Goal: Task Accomplishment & Management: Manage account settings

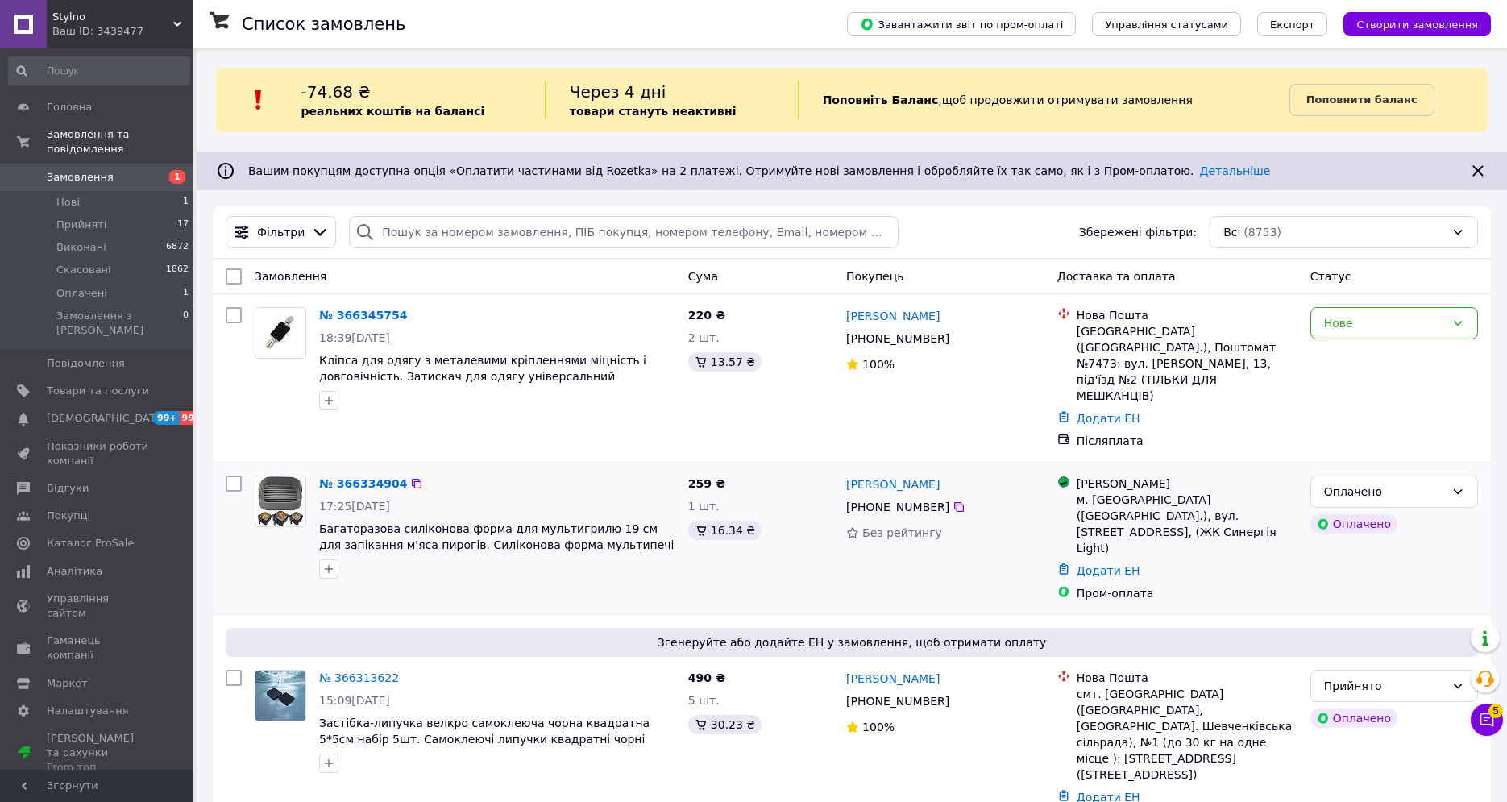
drag, startPoint x: 231, startPoint y: 453, endPoint x: 231, endPoint y: 443, distance: 9.7
click at [230, 476] on input "checkbox" at bounding box center [234, 484] width 16 height 16
checkbox input "true"
click at [235, 318] on input "checkbox" at bounding box center [234, 315] width 16 height 16
checkbox input "true"
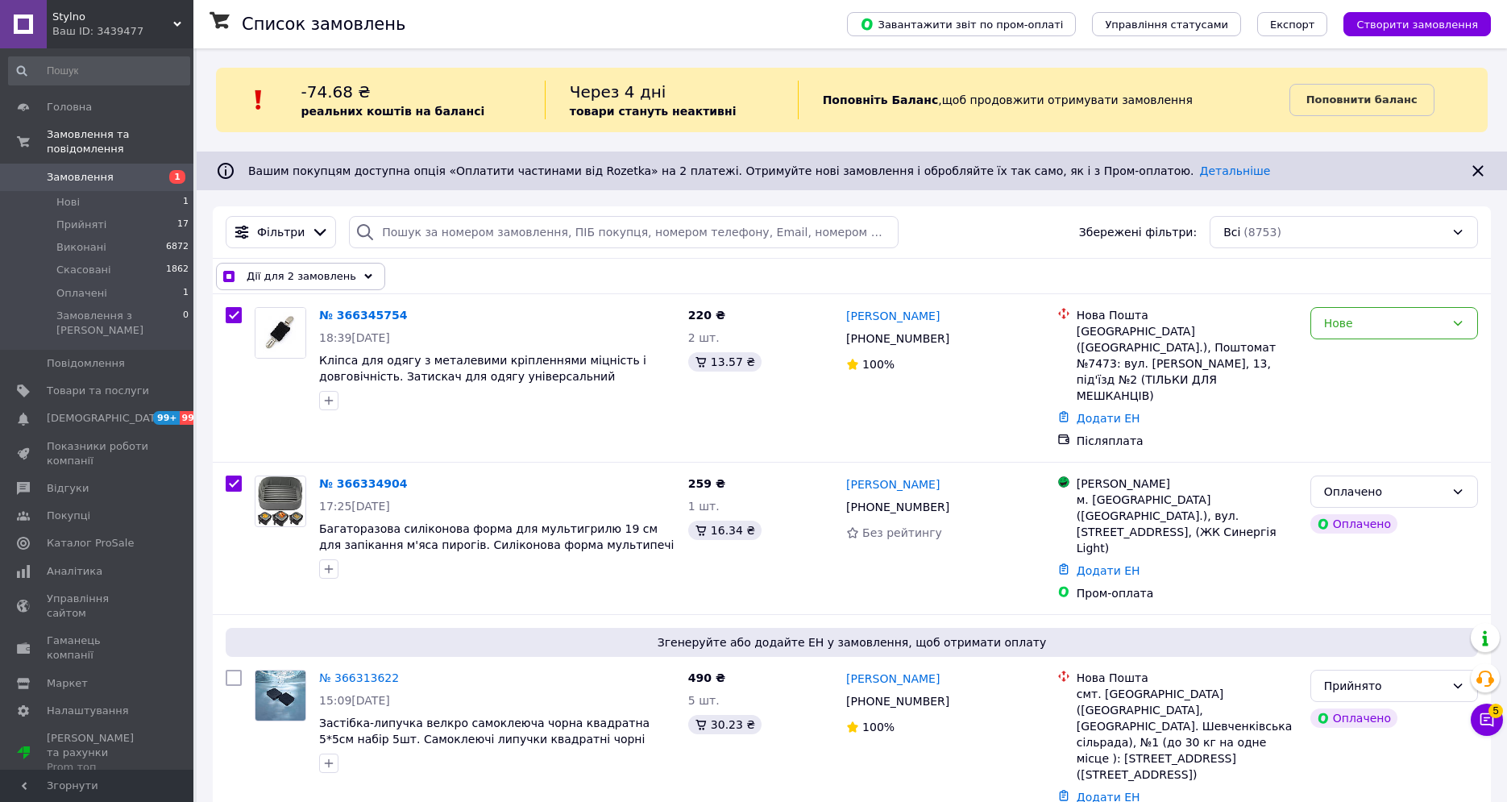
click at [330, 269] on span "Дії для 2 замовлень" at bounding box center [302, 276] width 110 height 16
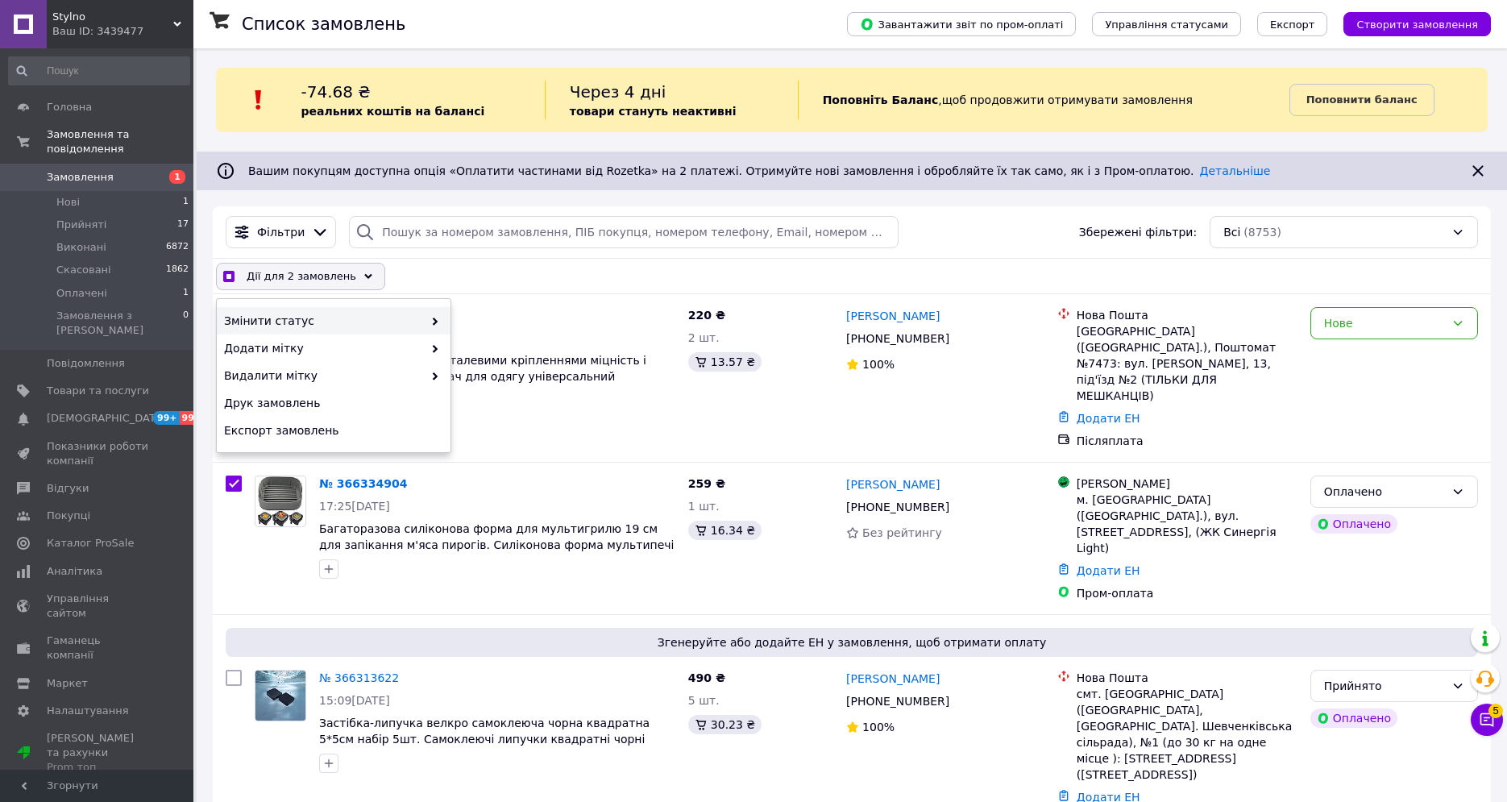
click at [426, 313] on div "Змінити статус" at bounding box center [334, 320] width 234 height 27
checkbox input "true"
click at [491, 314] on div "Прийнято" at bounding box center [568, 320] width 234 height 27
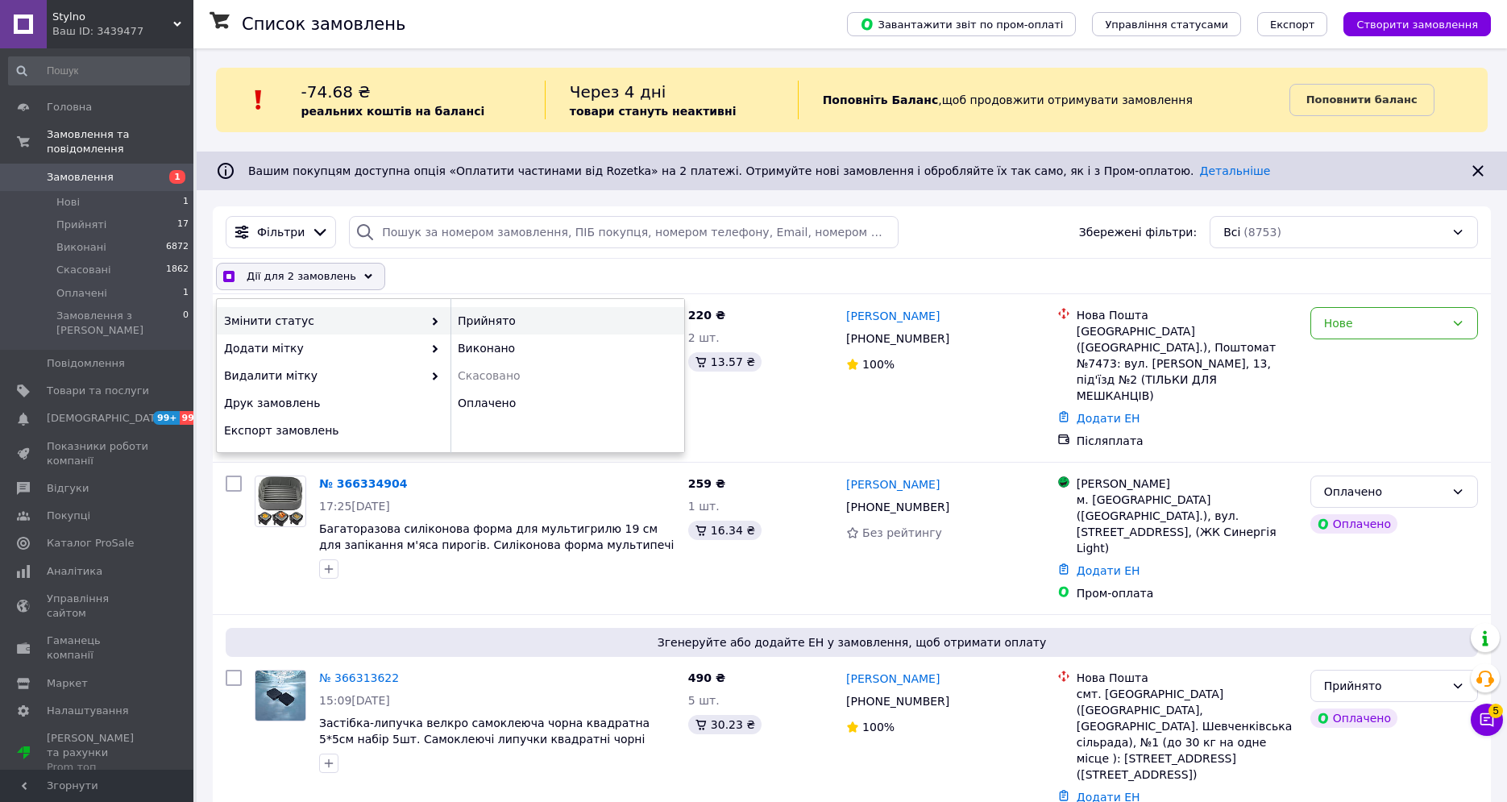
checkbox input "false"
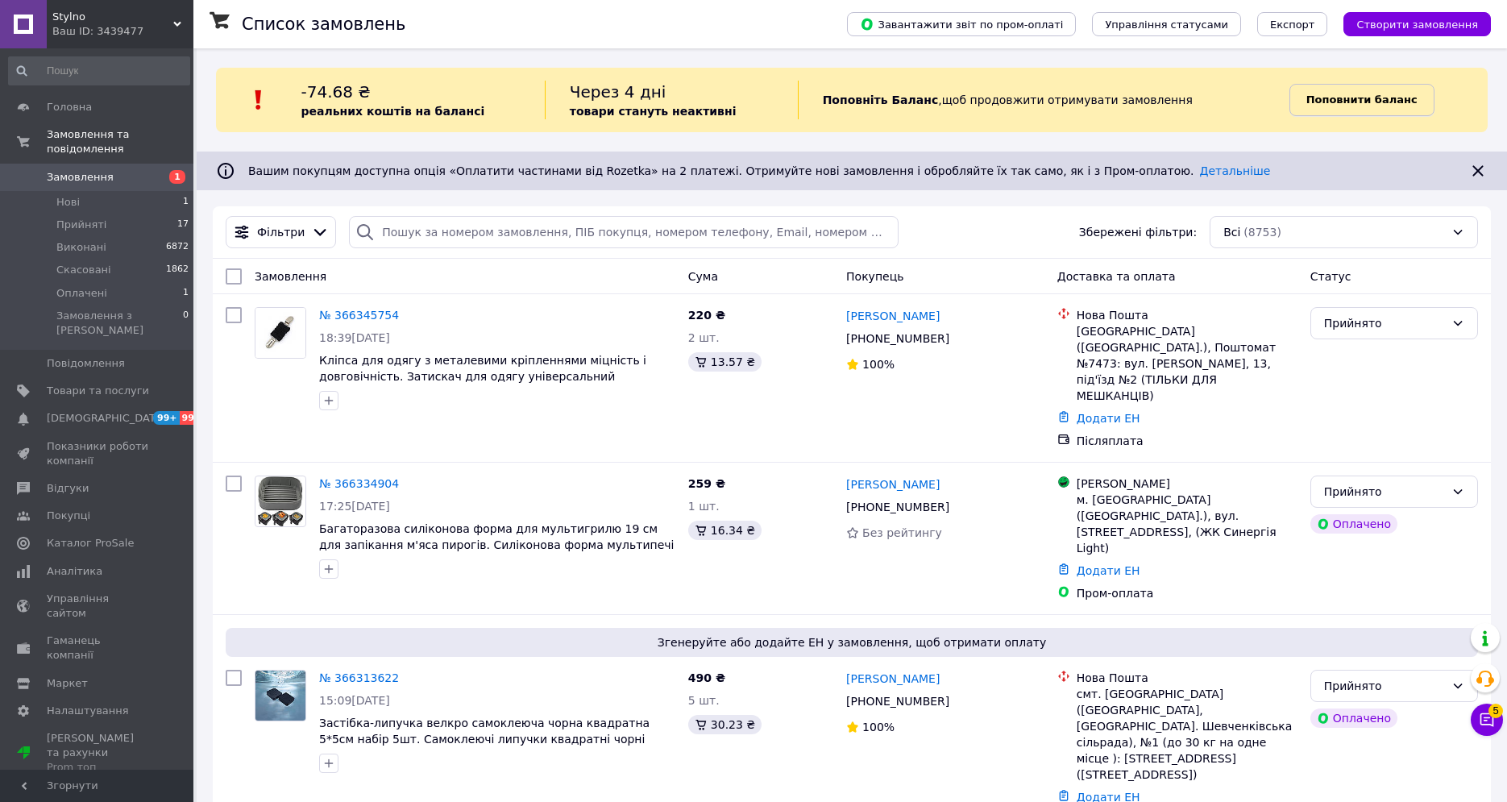
click at [1359, 104] on b "Поповнити баланс" at bounding box center [1362, 100] width 111 height 12
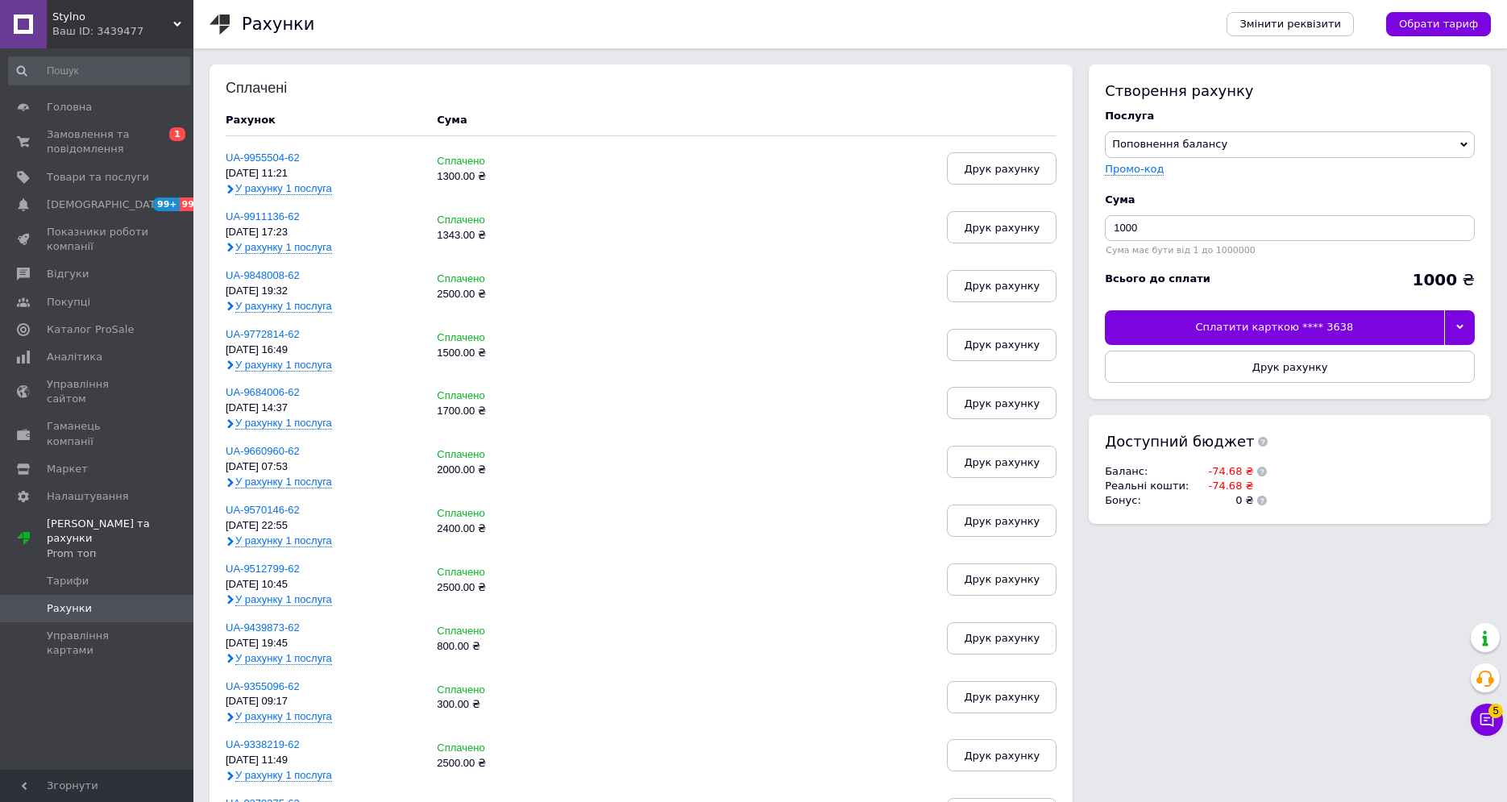
click at [1467, 322] on div at bounding box center [1459, 327] width 31 height 34
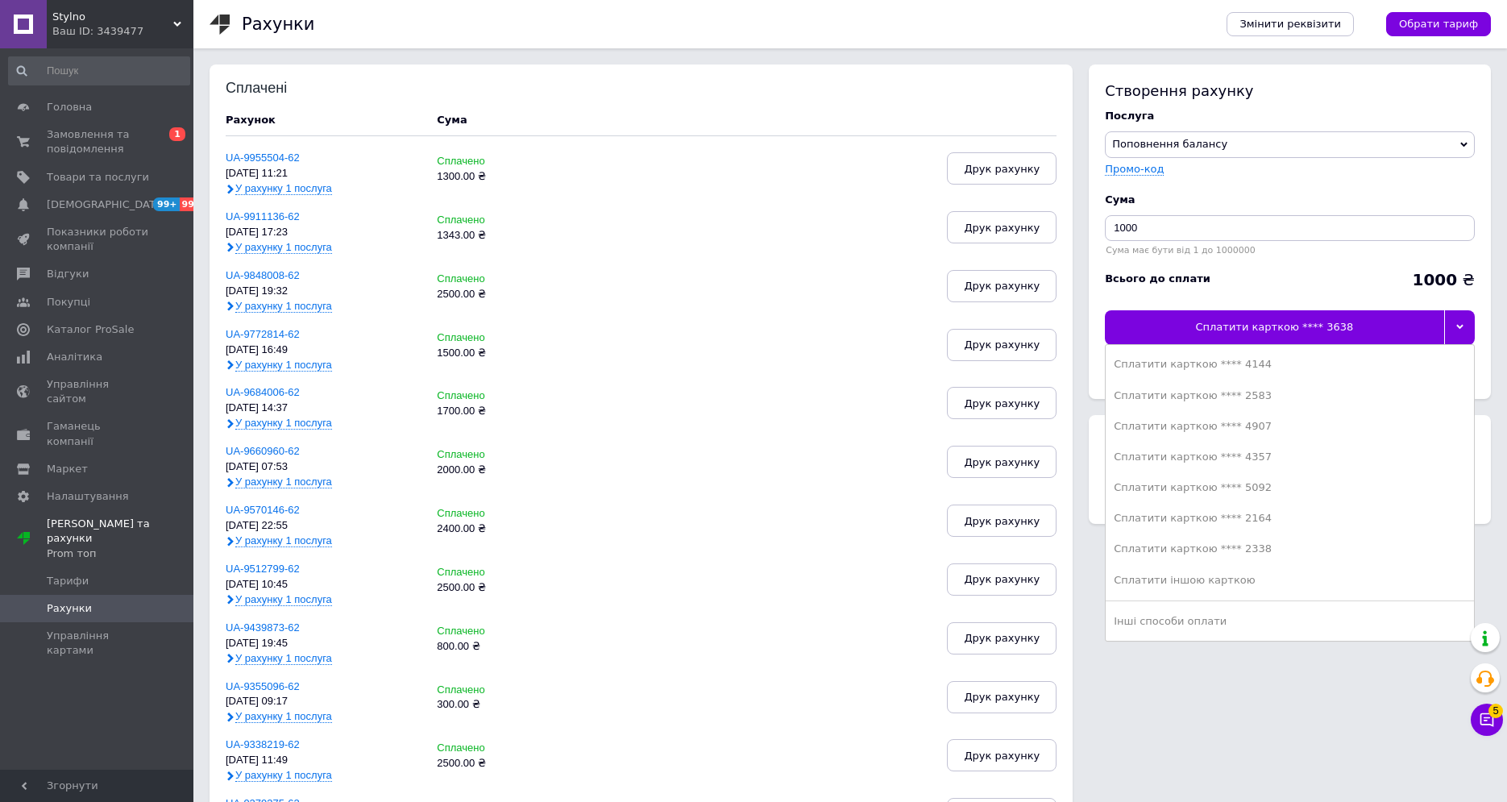
click at [1467, 322] on div at bounding box center [1459, 327] width 31 height 34
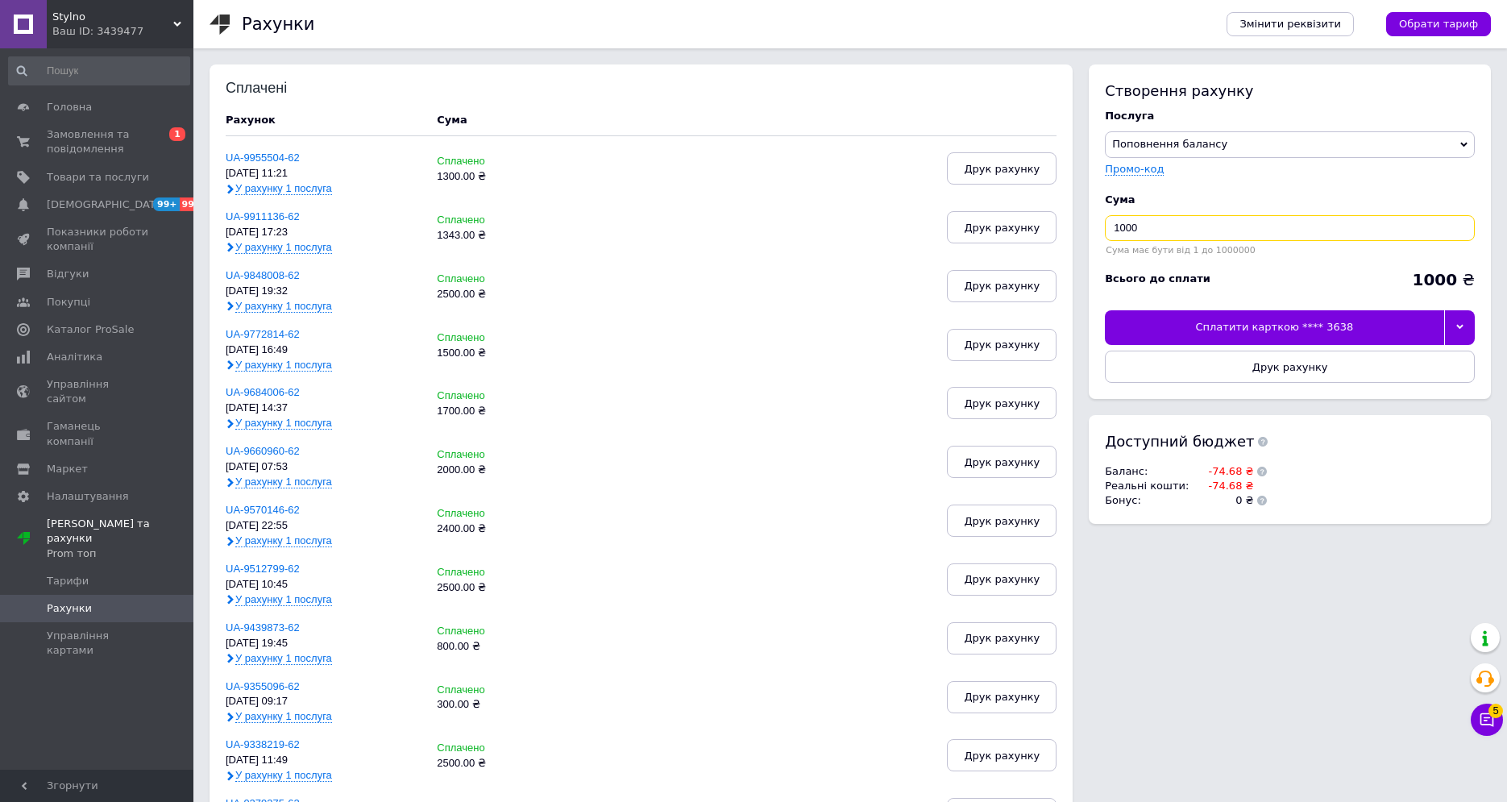
drag, startPoint x: 1165, startPoint y: 225, endPoint x: 1069, endPoint y: 222, distance: 96.0
click at [1070, 222] on div "Сплачені Рахунок Cума UA-9955504-62 [DATE] 11:21 У рахунку 1 послуга Сплачено 1…" at bounding box center [851, 738] width 1282 height 1349
type input "2000"
click at [1467, 326] on div at bounding box center [1459, 327] width 31 height 34
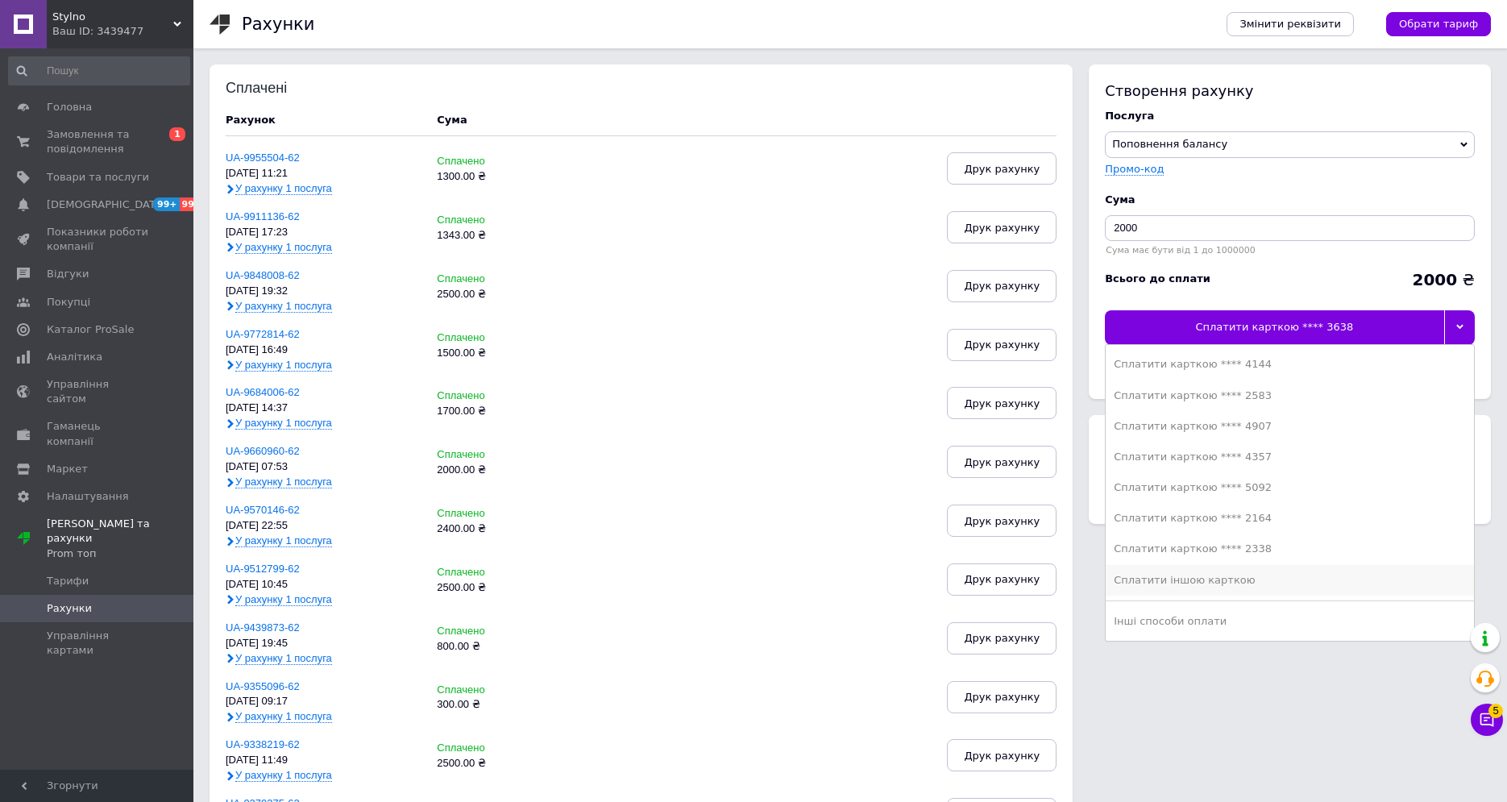
click at [1222, 584] on div "Сплатити іншою карткою" at bounding box center [1290, 580] width 352 height 15
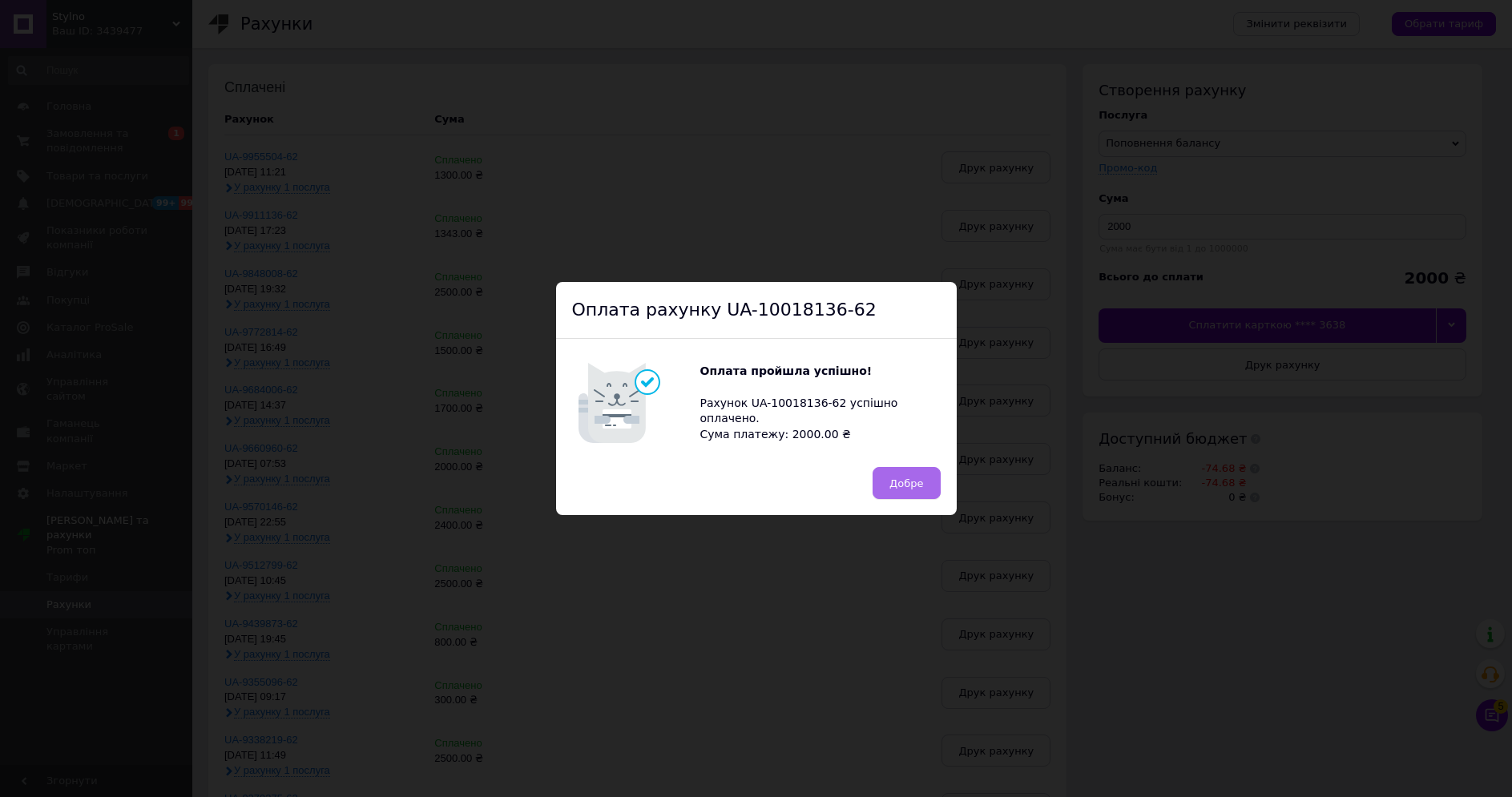
click at [901, 481] on span "Добре" at bounding box center [907, 483] width 34 height 12
